Goal: Information Seeking & Learning: Check status

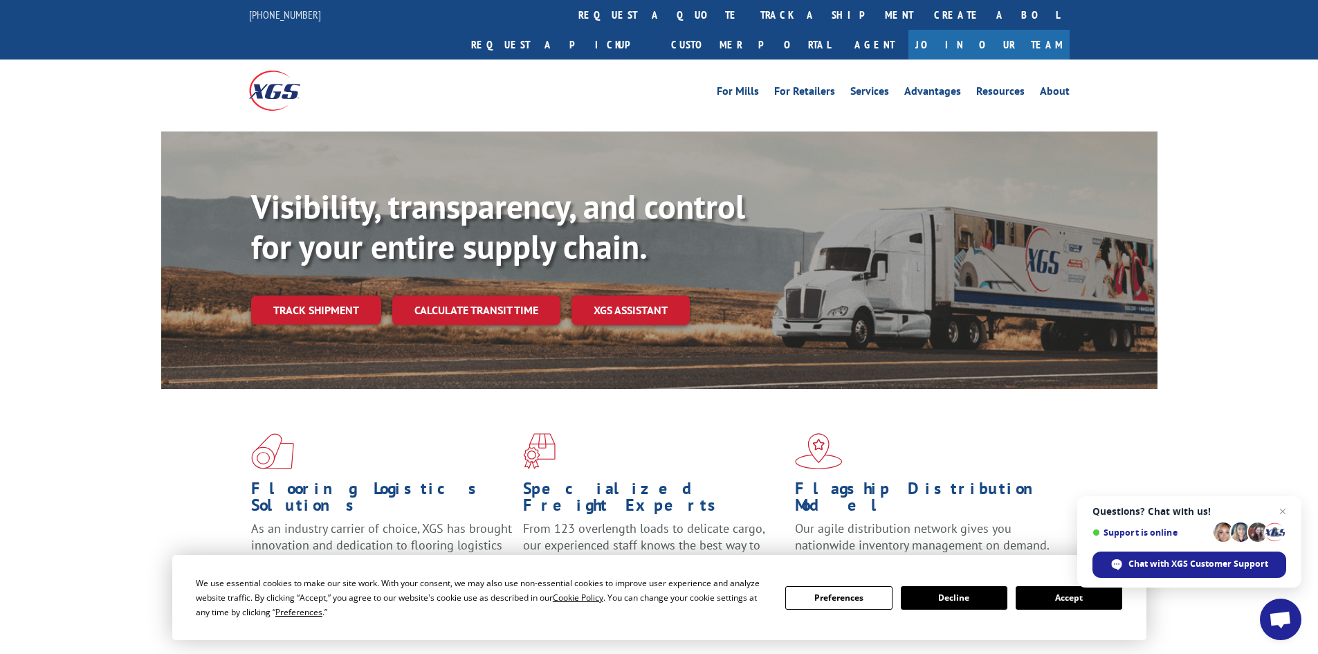
click at [750, 19] on link "track a shipment" at bounding box center [837, 15] width 174 height 30
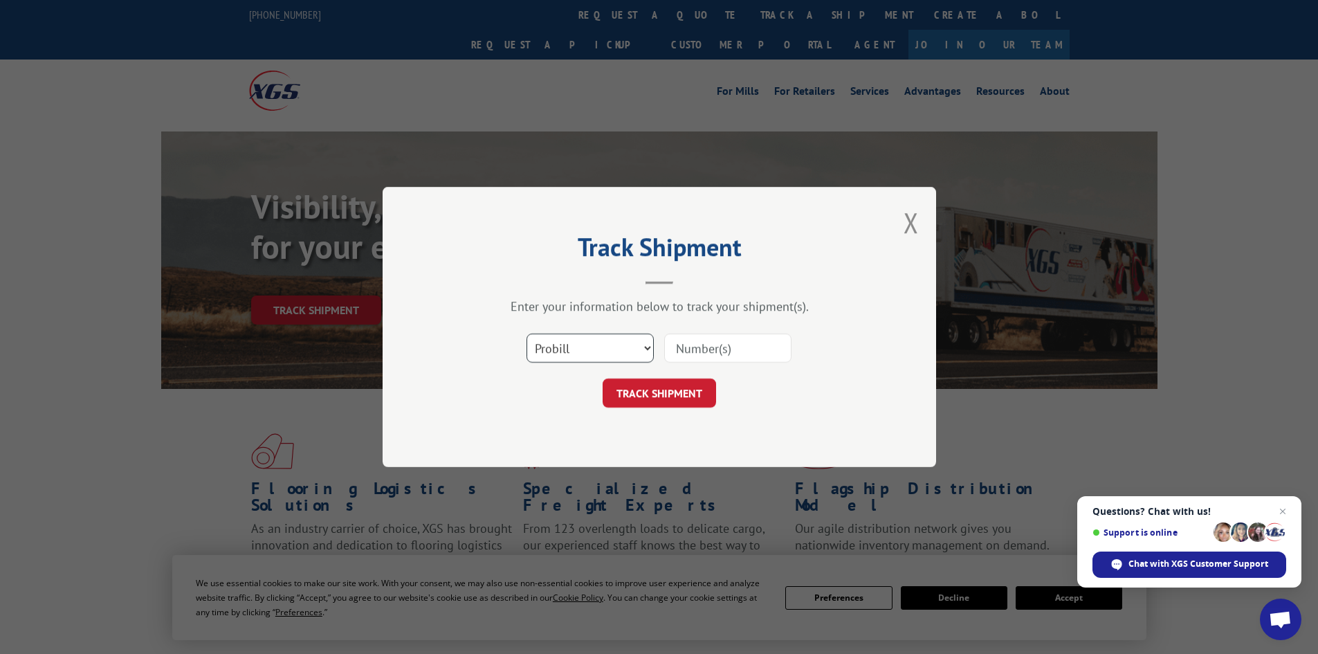
click at [583, 351] on select "Select category... Probill BOL PO" at bounding box center [589, 347] width 127 height 29
select select "bol"
click at [526, 333] on select "Select category... Probill BOL PO" at bounding box center [589, 347] width 127 height 29
click at [693, 342] on input at bounding box center [727, 347] width 127 height 29
paste input "5235560"
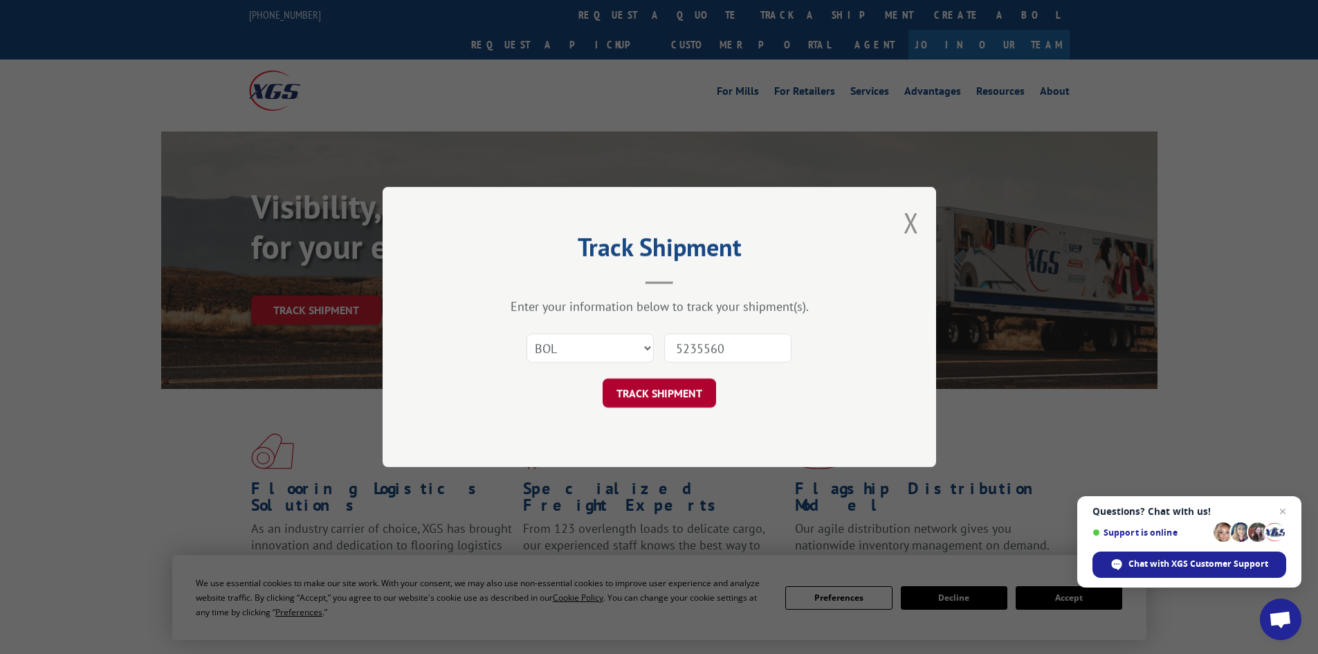
type input "5235560"
click at [661, 387] on button "TRACK SHIPMENT" at bounding box center [659, 392] width 113 height 29
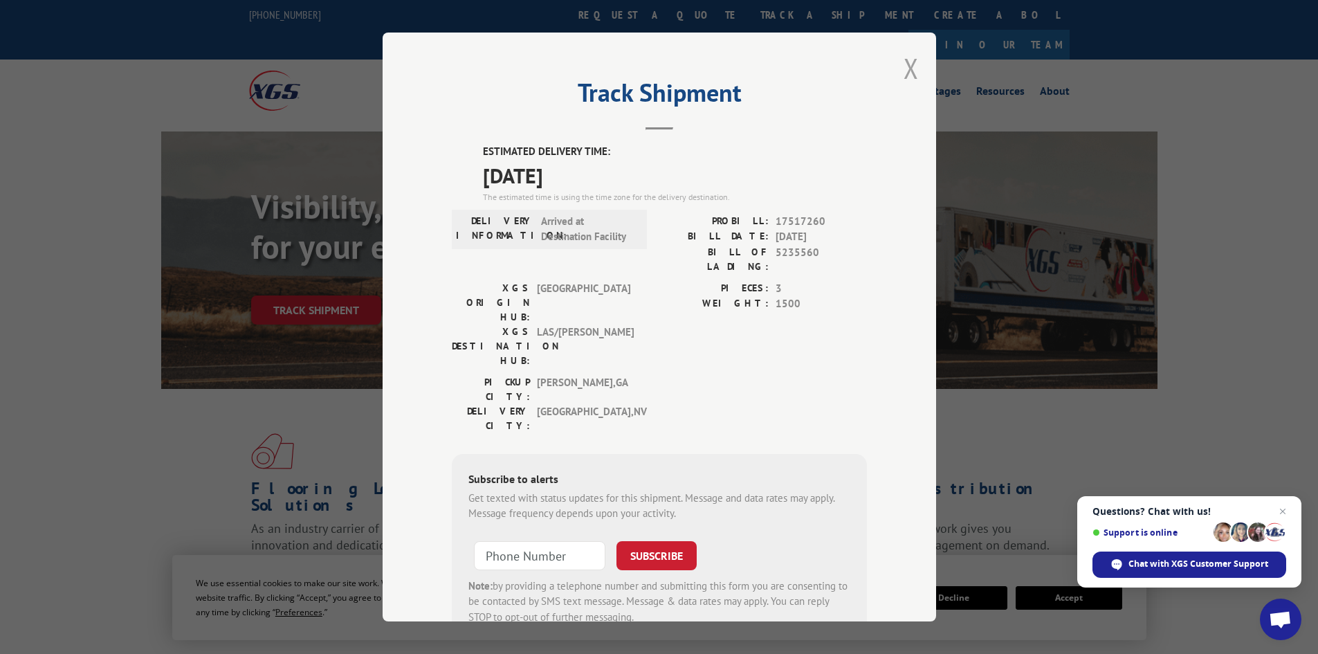
click at [903, 65] on button "Close modal" at bounding box center [910, 68] width 15 height 37
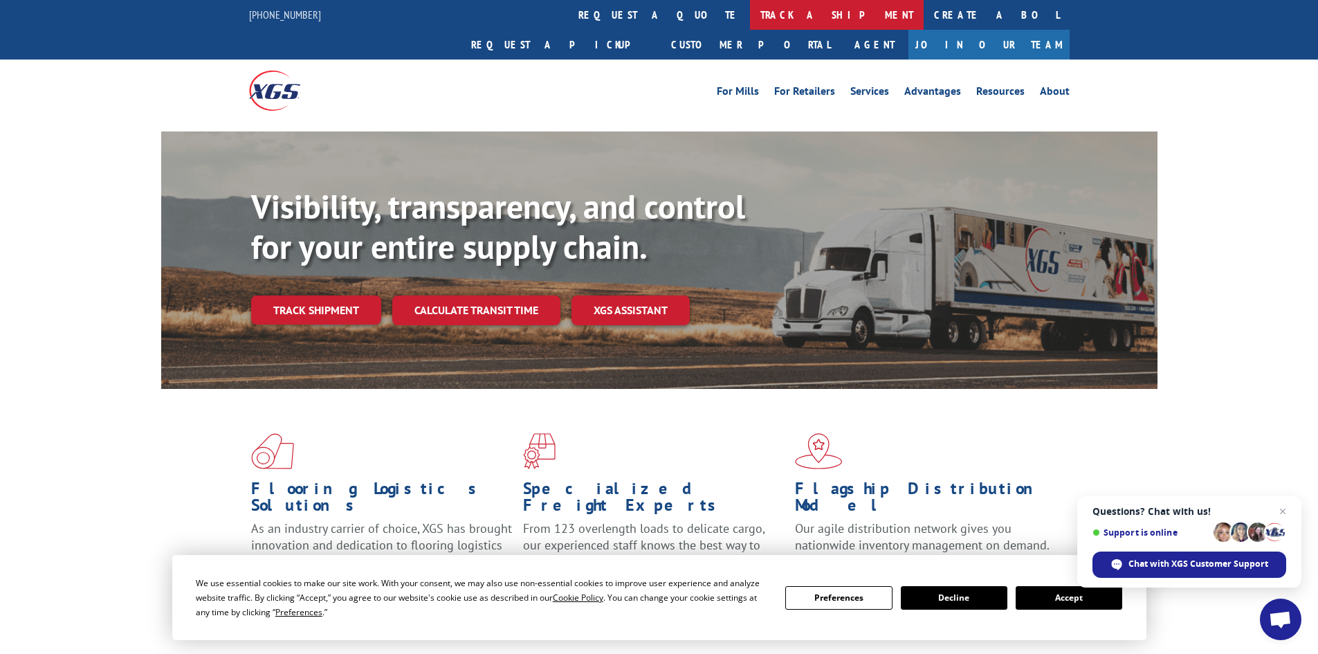
click at [750, 15] on link "track a shipment" at bounding box center [837, 15] width 174 height 30
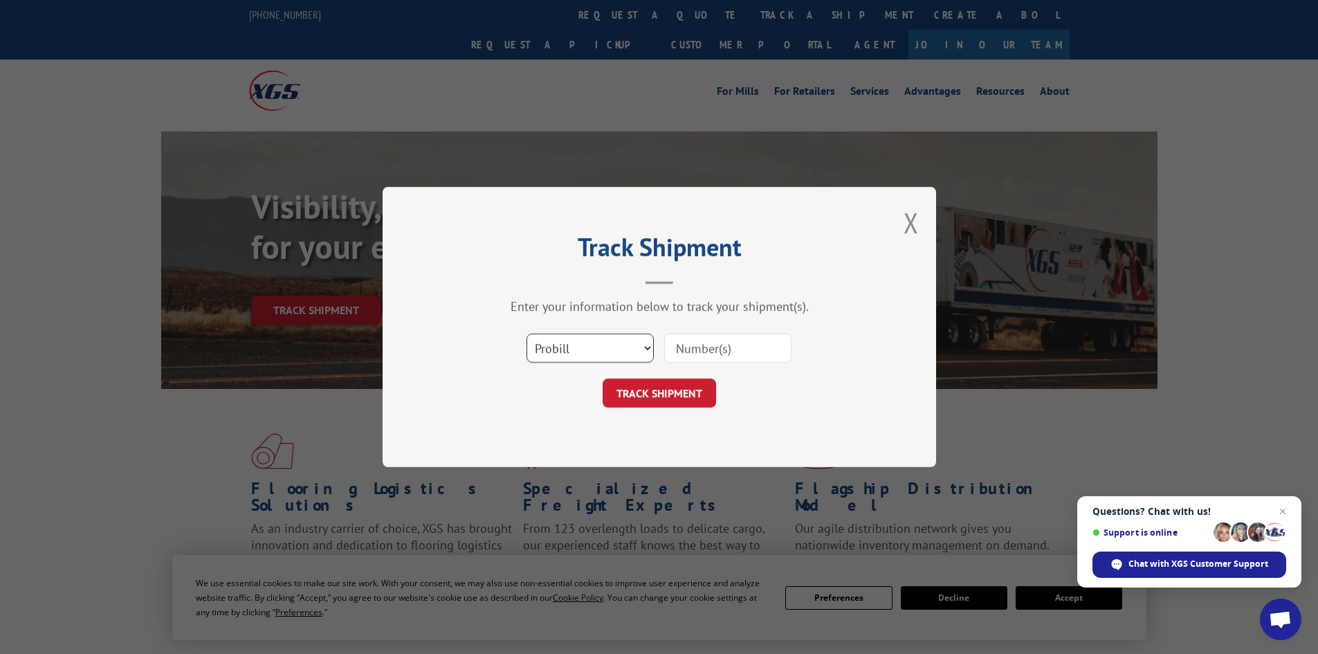
click at [575, 345] on select "Select category... Probill BOL PO" at bounding box center [589, 347] width 127 height 29
select select "bol"
click at [526, 333] on select "Select category... Probill BOL PO" at bounding box center [589, 347] width 127 height 29
click at [674, 345] on input at bounding box center [727, 347] width 127 height 29
paste input "6082221"
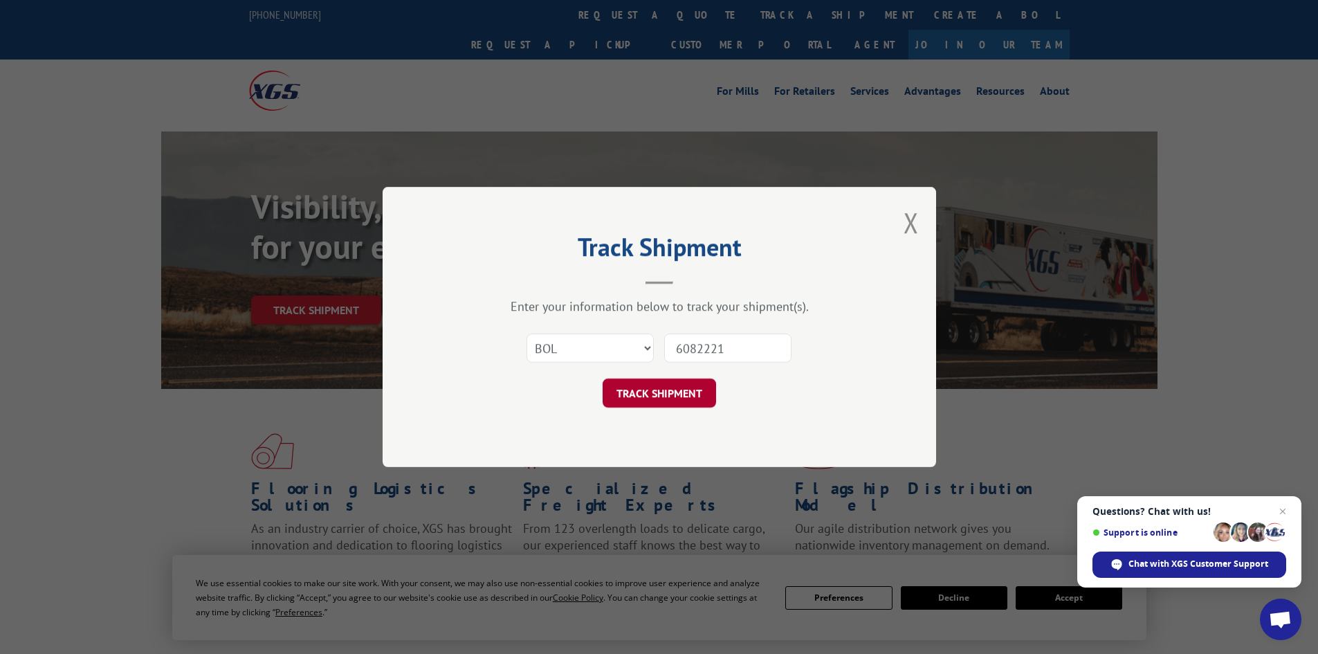
type input "6082221"
click at [646, 394] on button "TRACK SHIPMENT" at bounding box center [659, 392] width 113 height 29
